Goal: Task Accomplishment & Management: Use online tool/utility

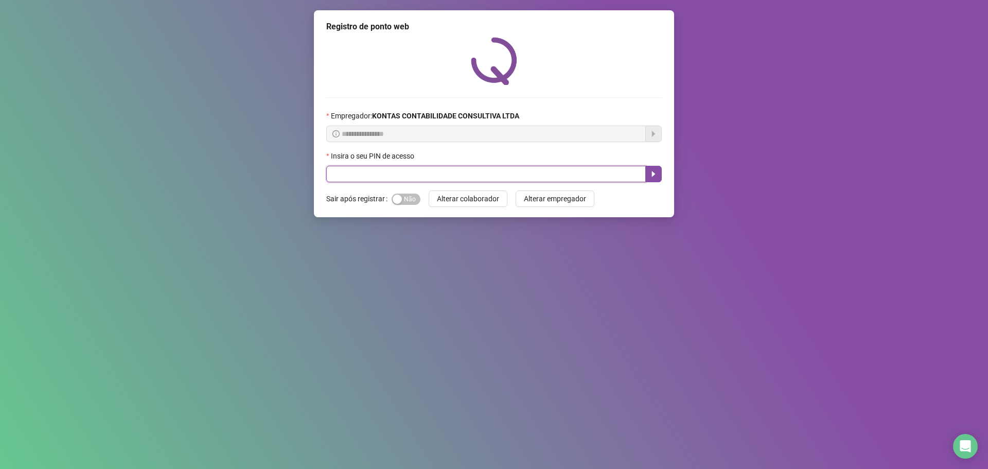
click at [438, 170] on input "text" at bounding box center [486, 174] width 320 height 16
click at [528, 176] on input "text" at bounding box center [486, 174] width 320 height 16
type input "*"
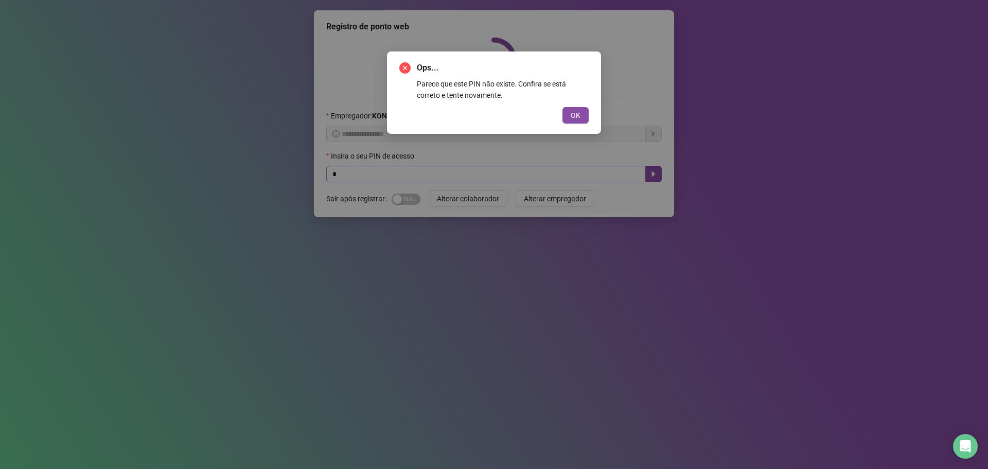
click at [563, 107] on button "OK" at bounding box center [576, 115] width 26 height 16
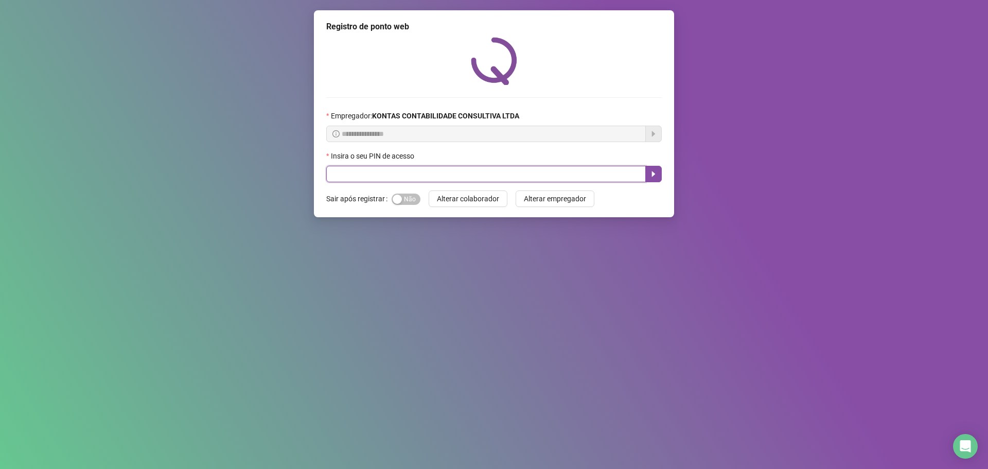
type input "*"
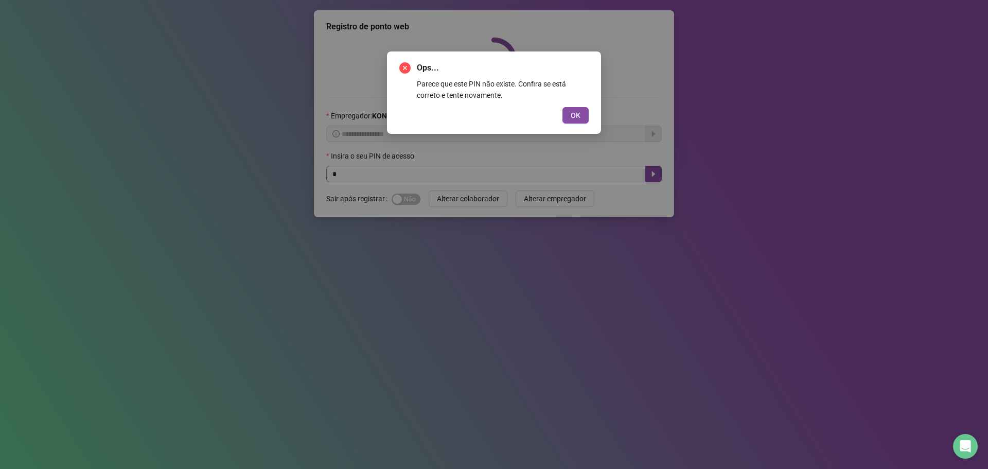
click at [563, 107] on button "OK" at bounding box center [576, 115] width 26 height 16
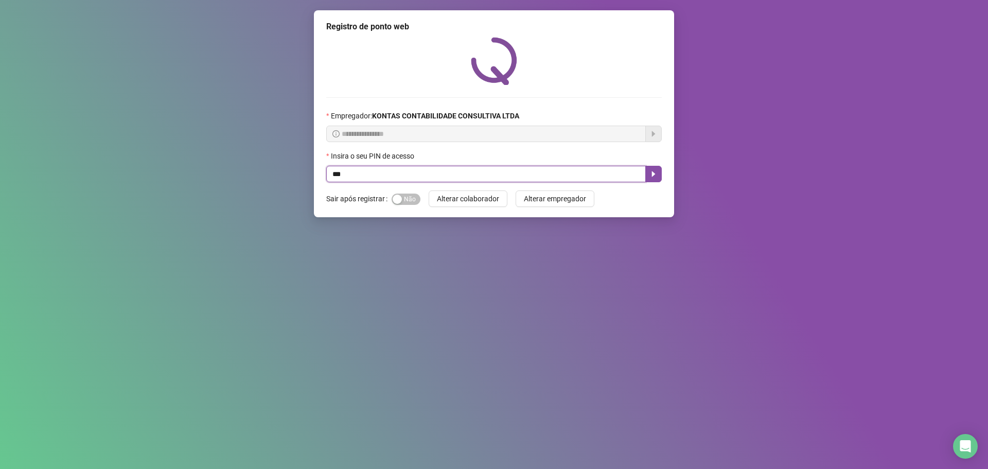
type input "***"
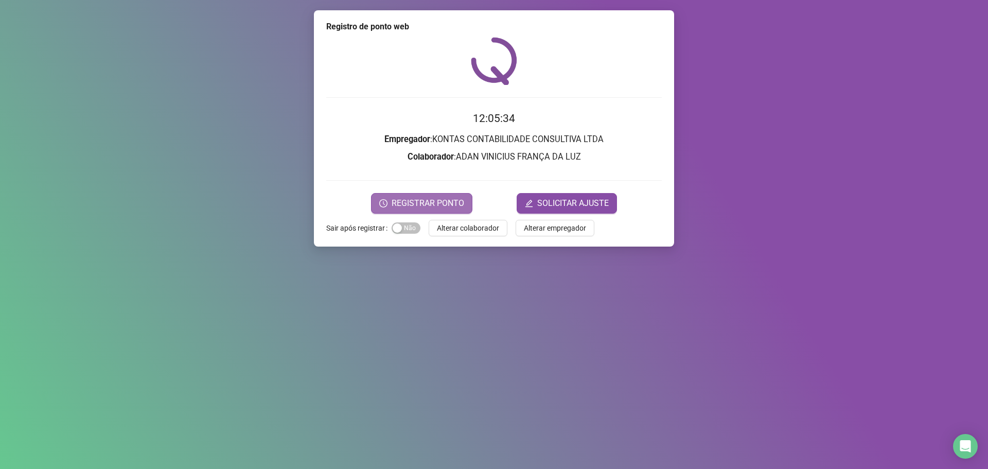
click at [440, 199] on span "REGISTRAR PONTO" at bounding box center [428, 203] width 73 height 12
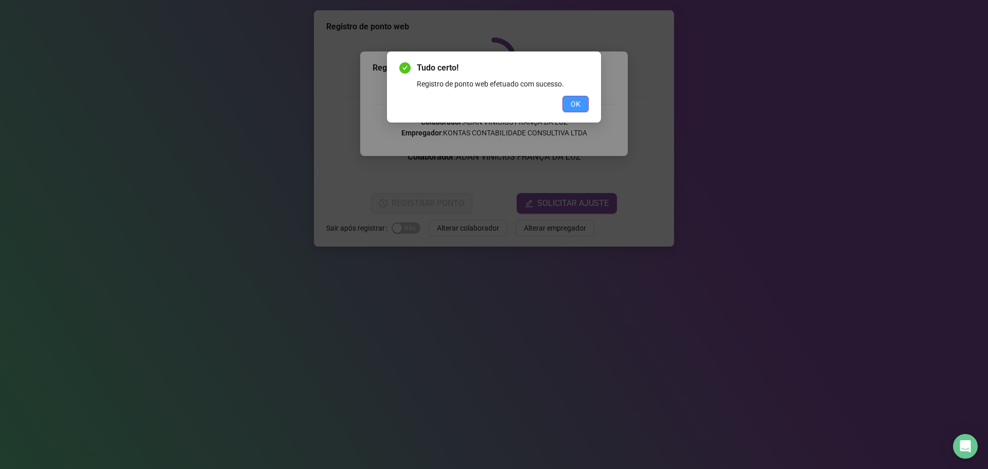
click at [584, 107] on button "OK" at bounding box center [576, 104] width 26 height 16
